Goal: Task Accomplishment & Management: Manage account settings

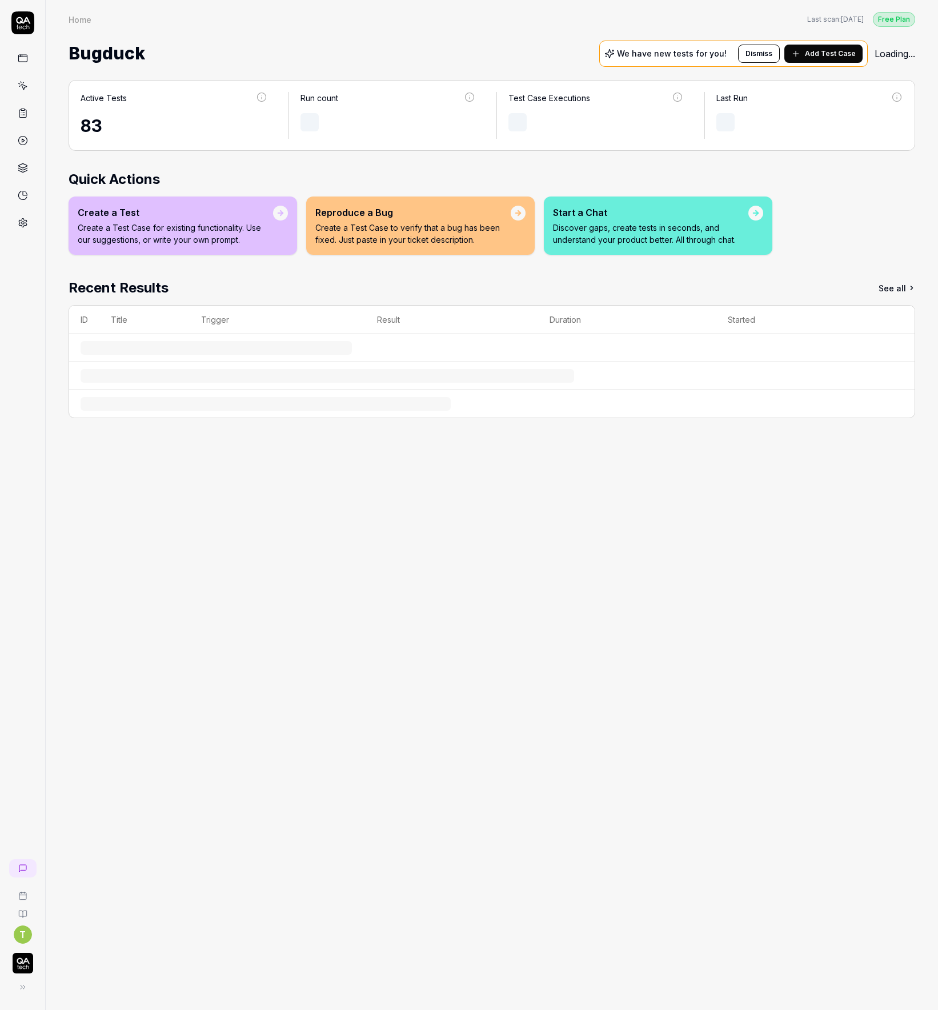
click at [25, 985] on icon at bounding box center [22, 987] width 9 height 9
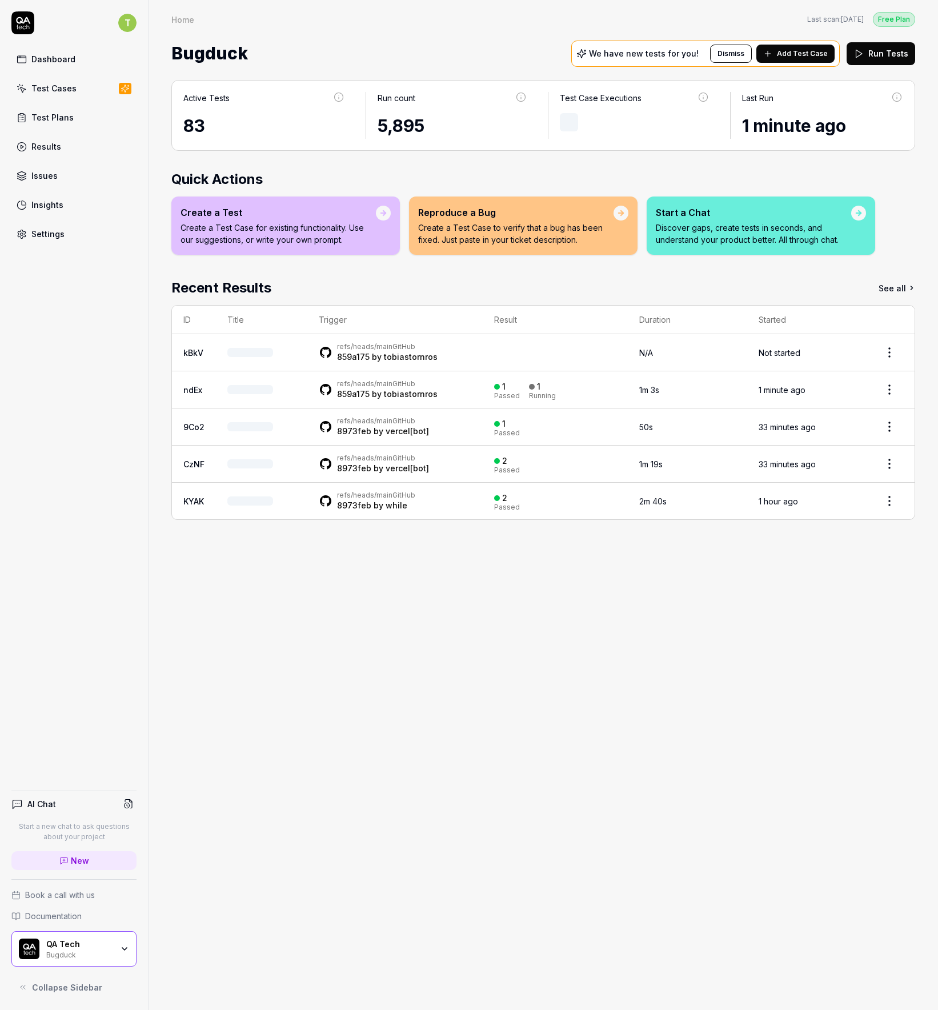
click at [102, 955] on div "Bugduck" at bounding box center [79, 953] width 66 height 9
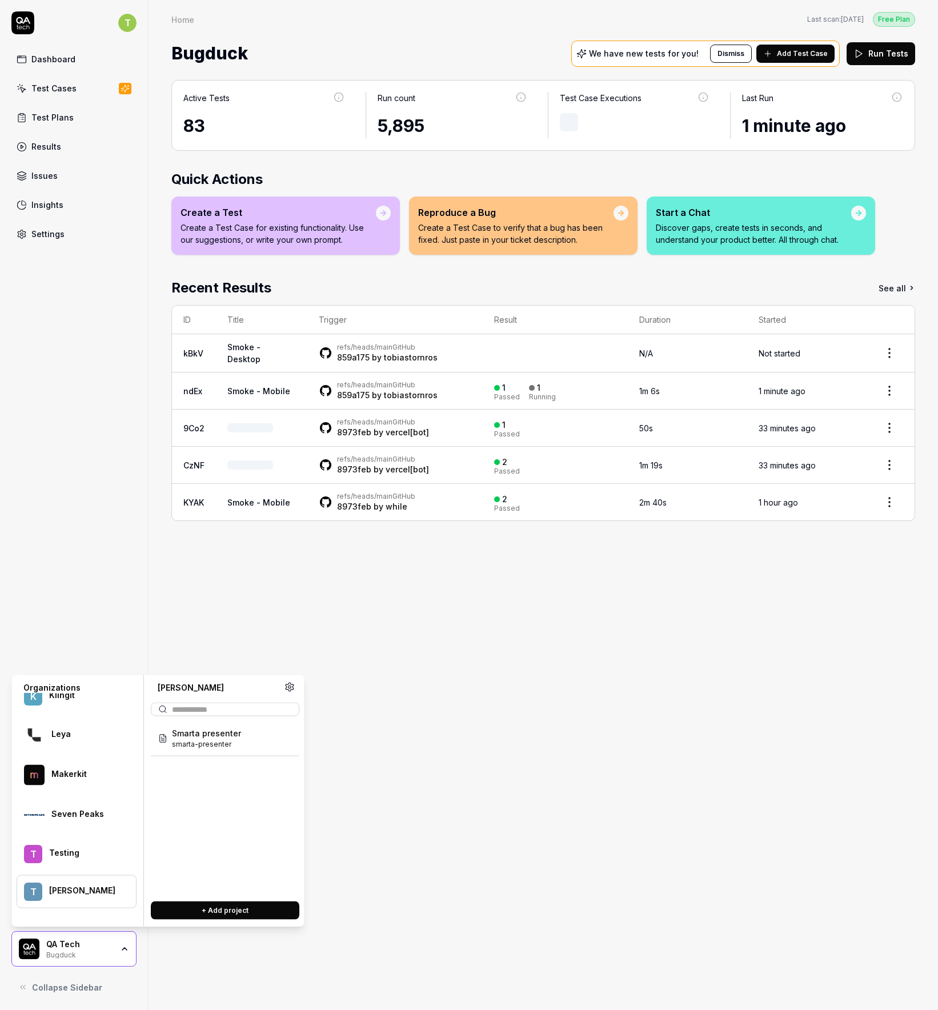
click at [71, 887] on div "[PERSON_NAME]" at bounding box center [85, 891] width 72 height 10
click at [234, 746] on span "smarta-presenter" at bounding box center [206, 744] width 69 height 10
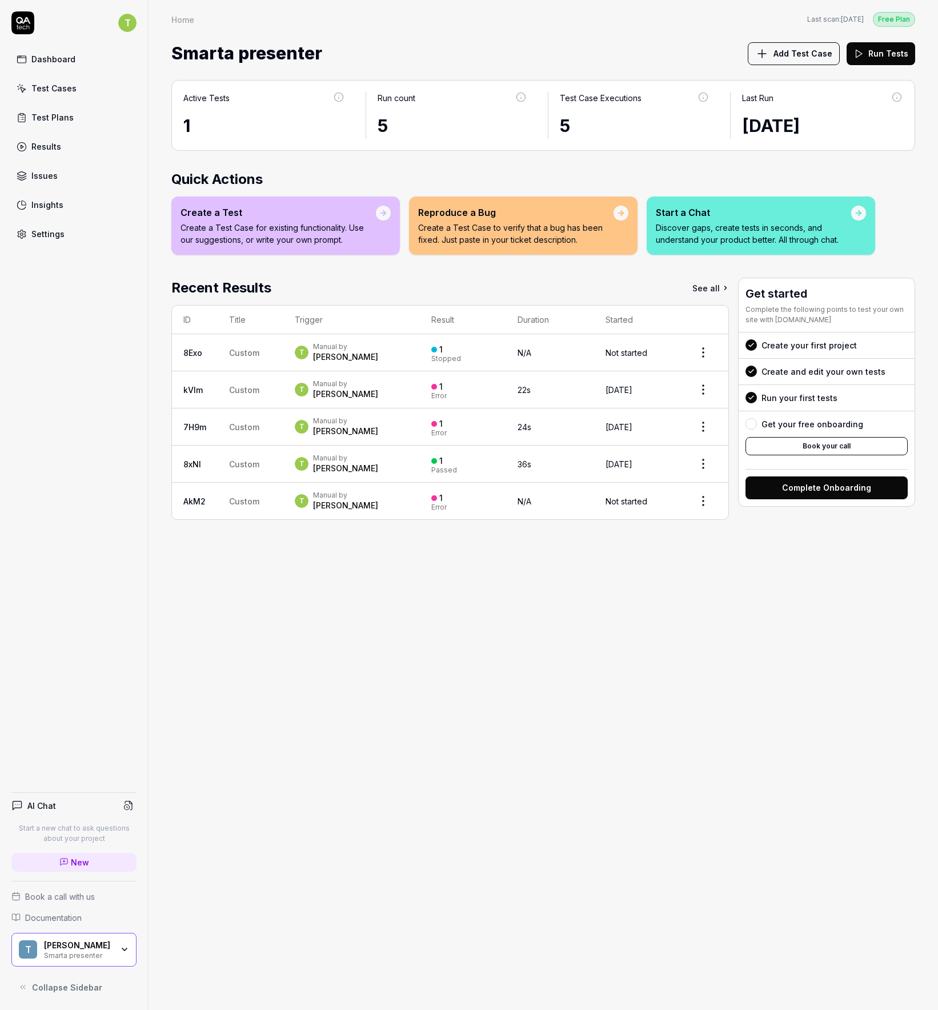
click at [50, 232] on div "Settings" at bounding box center [47, 234] width 33 height 12
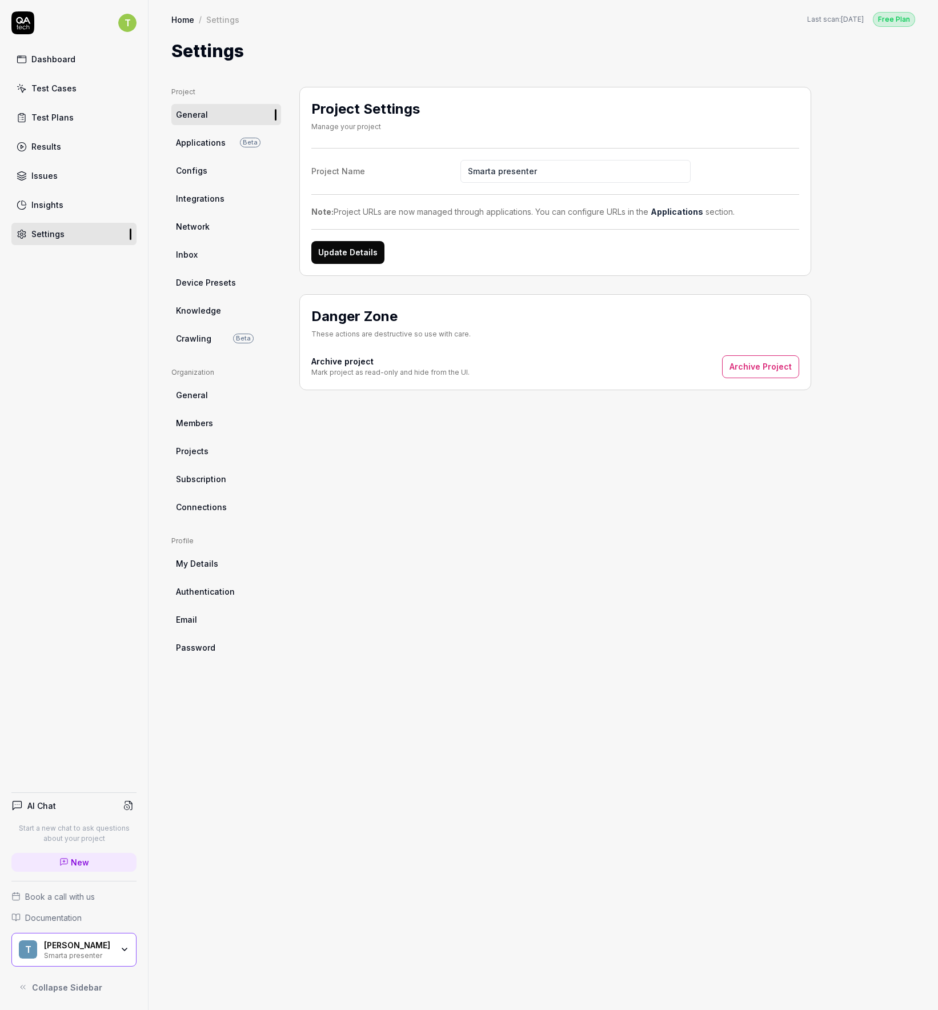
click at [206, 423] on span "Members" at bounding box center [194, 423] width 37 height 12
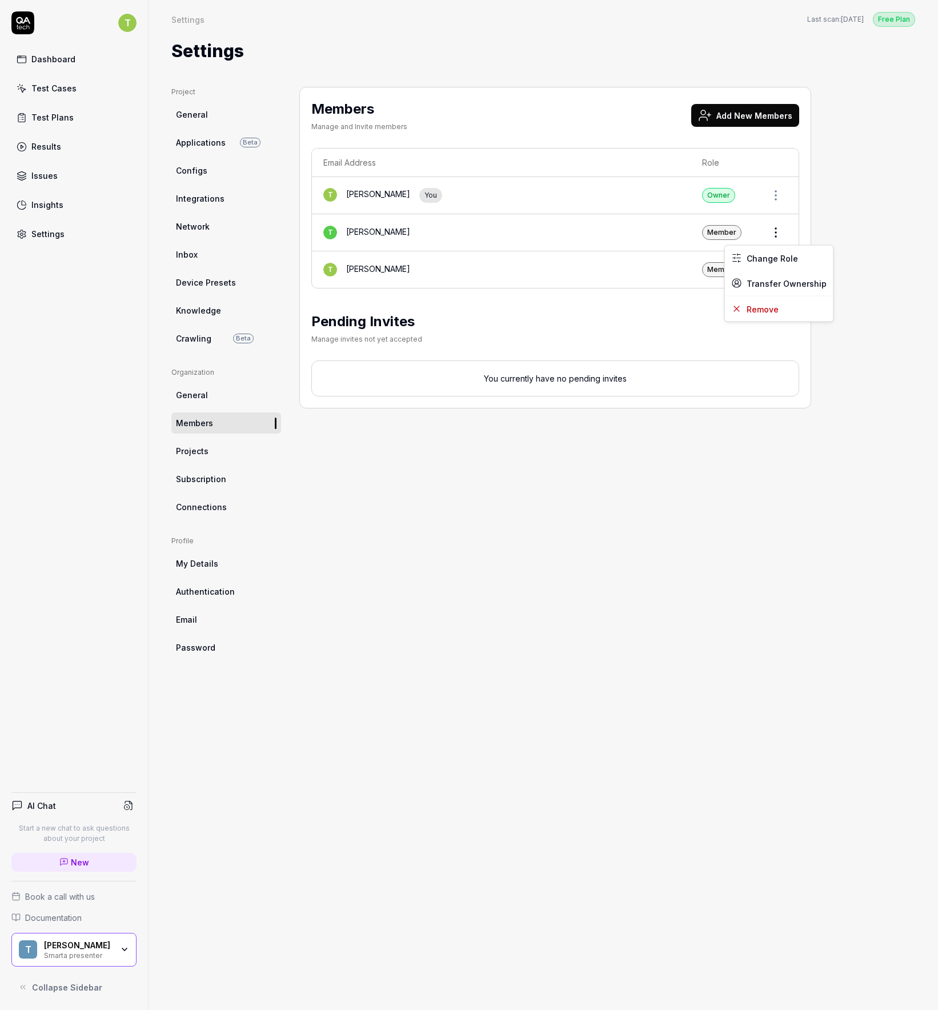
click at [771, 233] on html "T Dashboard Test Cases Test Plans Results Issues Insights Settings AI Chat Star…" at bounding box center [469, 505] width 938 height 1010
drag, startPoint x: 700, startPoint y: 155, endPoint x: 776, endPoint y: 328, distance: 189.0
click at [776, 328] on html "T Dashboard Test Cases Test Plans Results Issues Insights Settings AI Chat Star…" at bounding box center [469, 505] width 938 height 1010
click at [783, 228] on html "T Dashboard Test Cases Test Plans Results Issues Insights Settings AI Chat Star…" at bounding box center [469, 505] width 938 height 1010
